Goal: Transaction & Acquisition: Download file/media

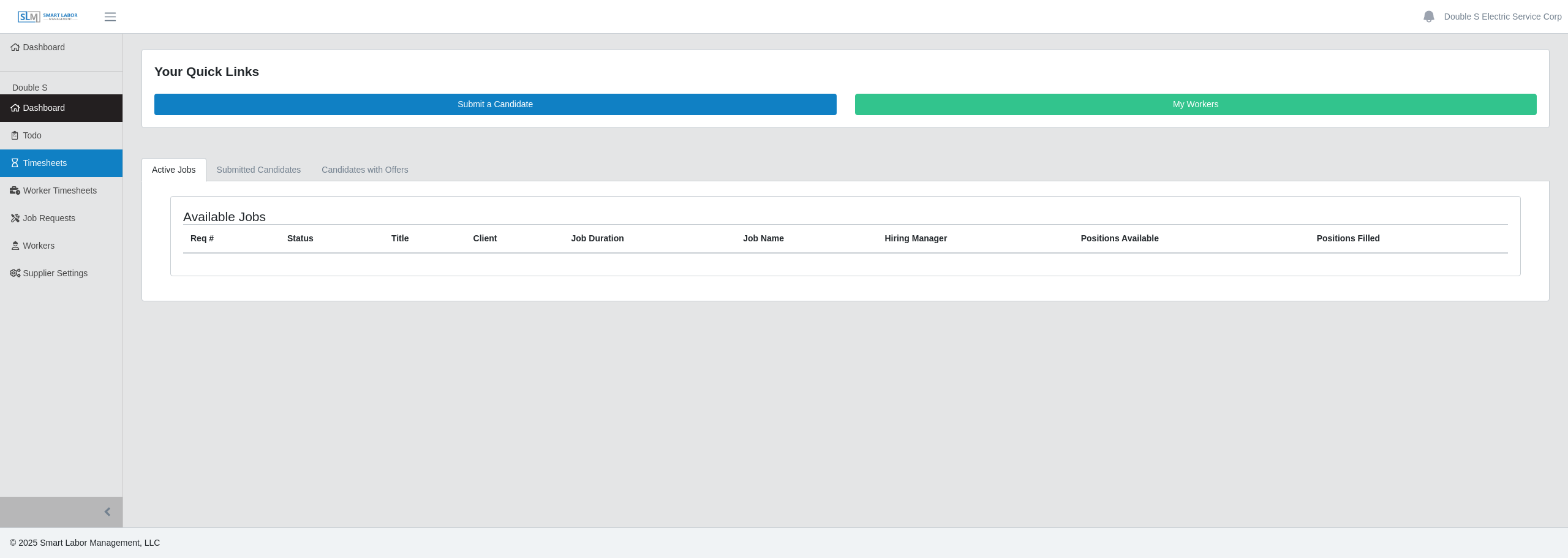
click at [62, 169] on link "Timesheets" at bounding box center [61, 163] width 122 height 27
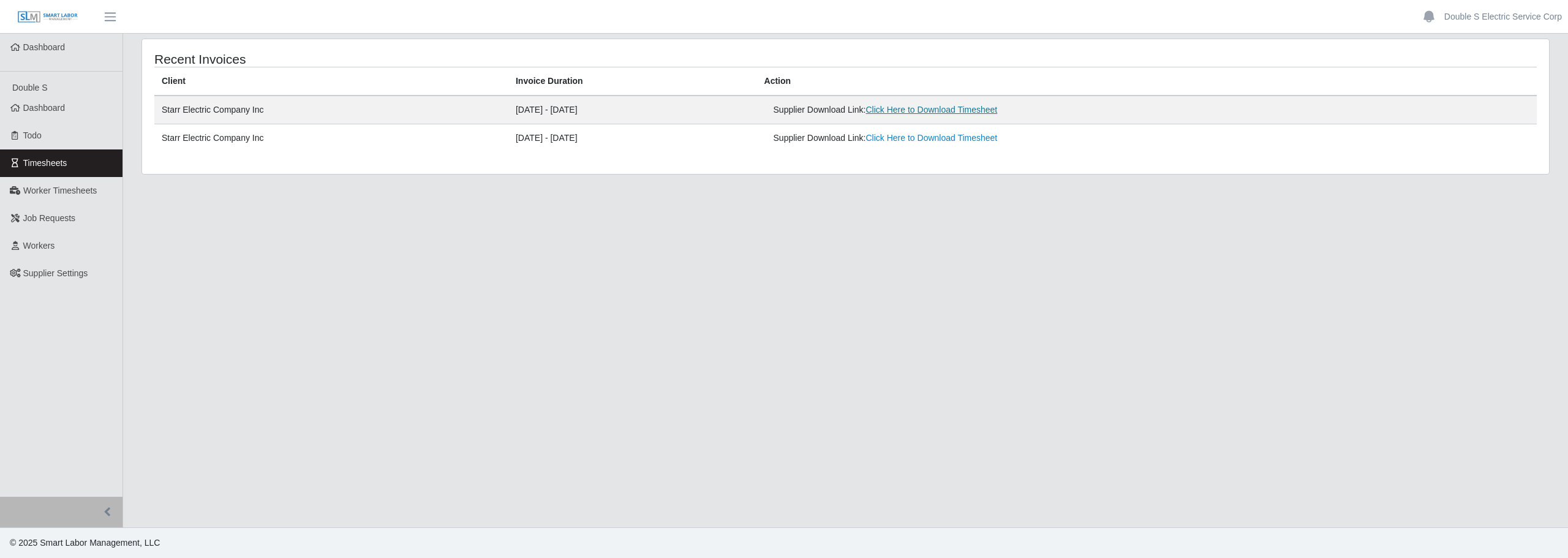
click at [929, 113] on link "Click Here to Download Timesheet" at bounding box center [931, 110] width 132 height 10
click at [964, 110] on link "Click Here to Download Timesheet" at bounding box center [931, 110] width 132 height 10
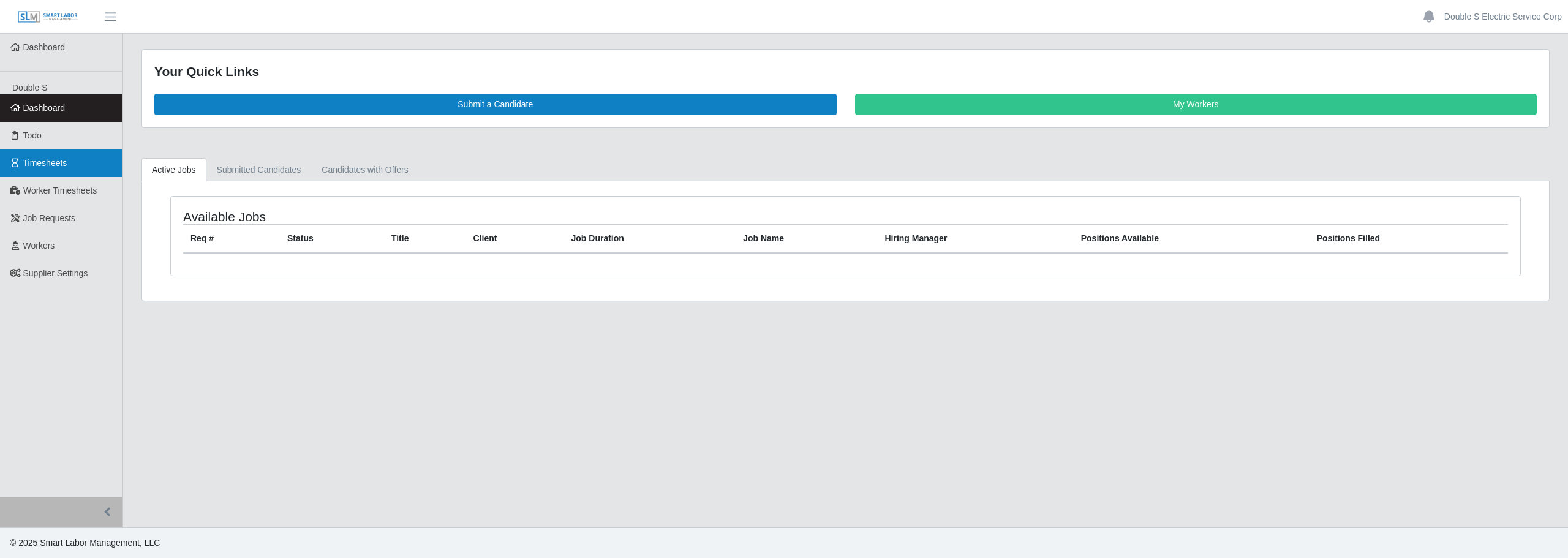
click at [33, 159] on span "Timesheets" at bounding box center [45, 163] width 44 height 10
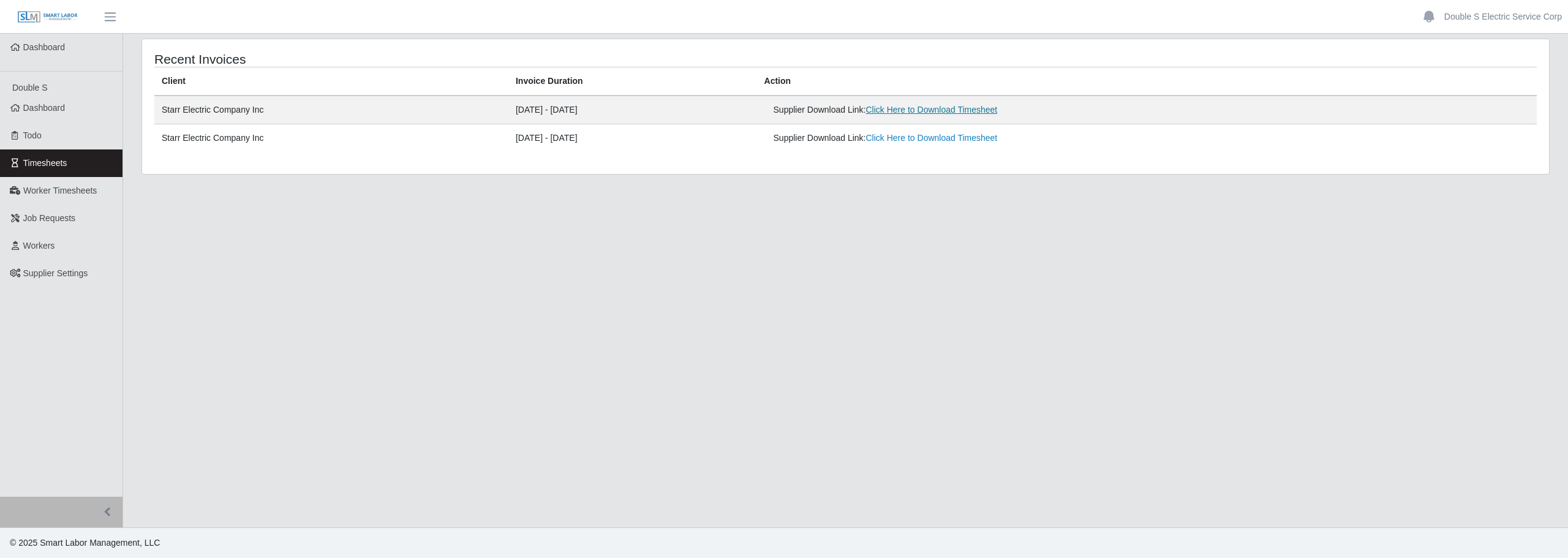
click at [981, 113] on link "Click Here to Download Timesheet" at bounding box center [931, 110] width 132 height 10
click at [1008, 519] on main "Recent Invoices Client Invoice Duration Action Starr Electric Company Inc 09/29…" at bounding box center [845, 280] width 1445 height 494
click at [977, 495] on main "Recent Invoices Client Invoice Duration Action Starr Electric Company Inc 09/29…" at bounding box center [845, 280] width 1445 height 494
